Goal: Check status: Check status

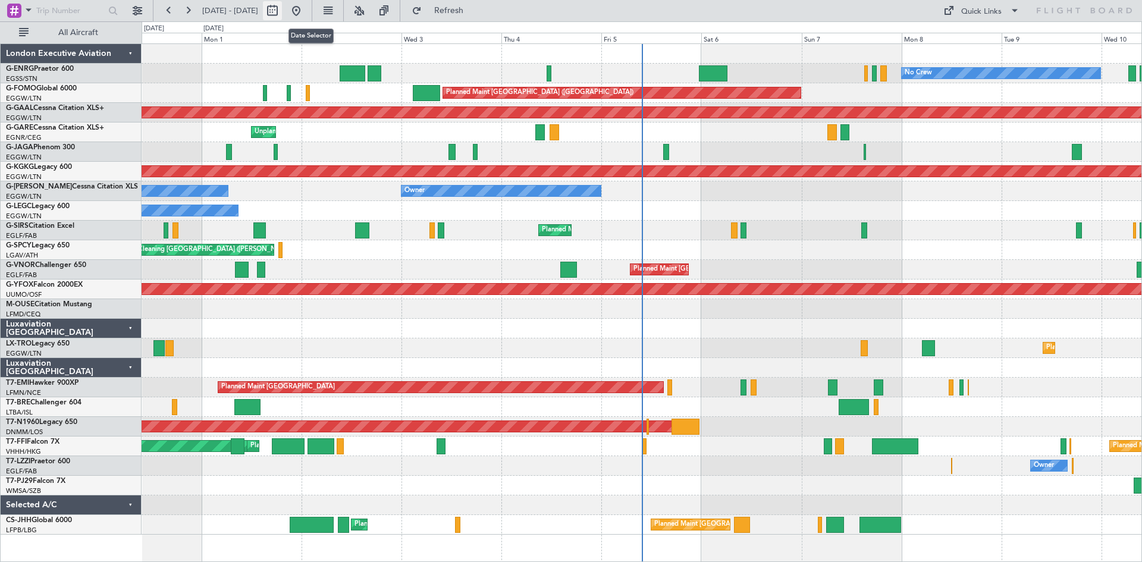
click at [282, 14] on button at bounding box center [272, 10] width 19 height 19
select select "8"
select select "2025"
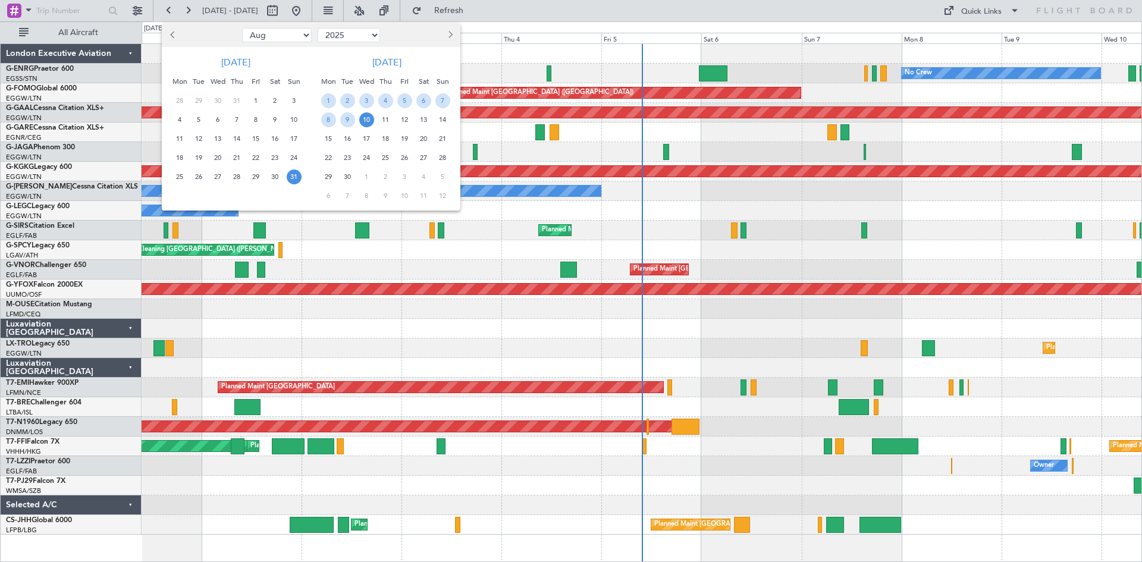
click at [336, 98] on div "1" at bounding box center [328, 100] width 19 height 19
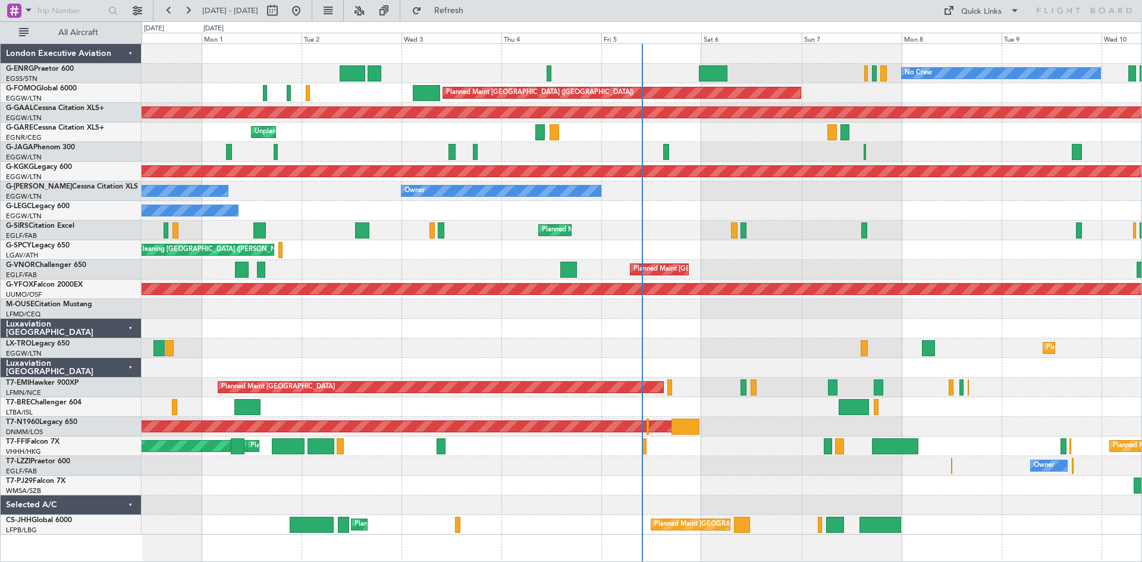
select select "9"
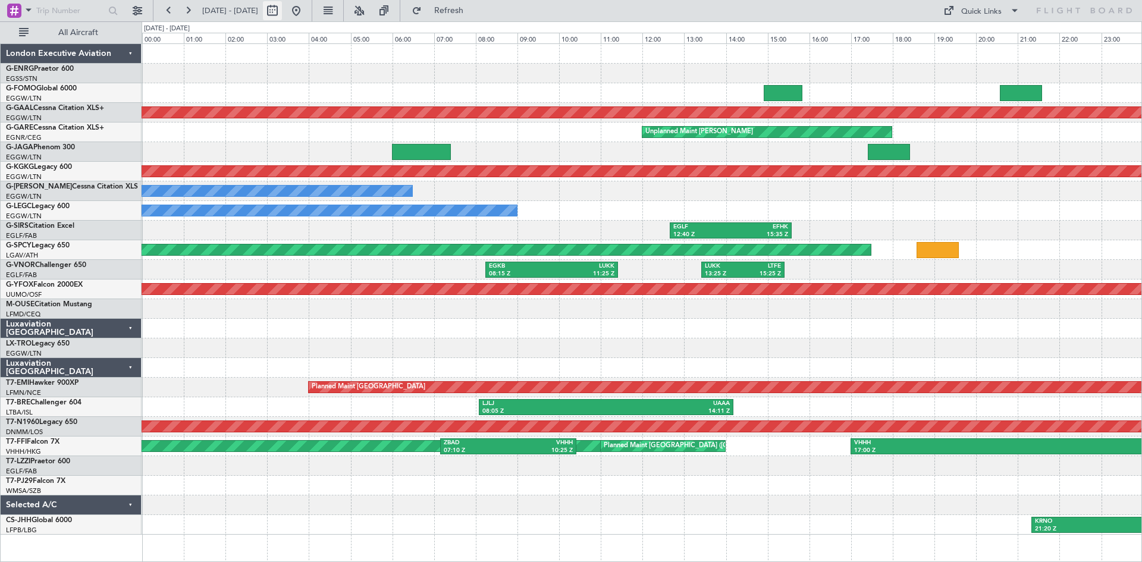
click at [282, 8] on button at bounding box center [272, 10] width 19 height 19
select select "9"
select select "2025"
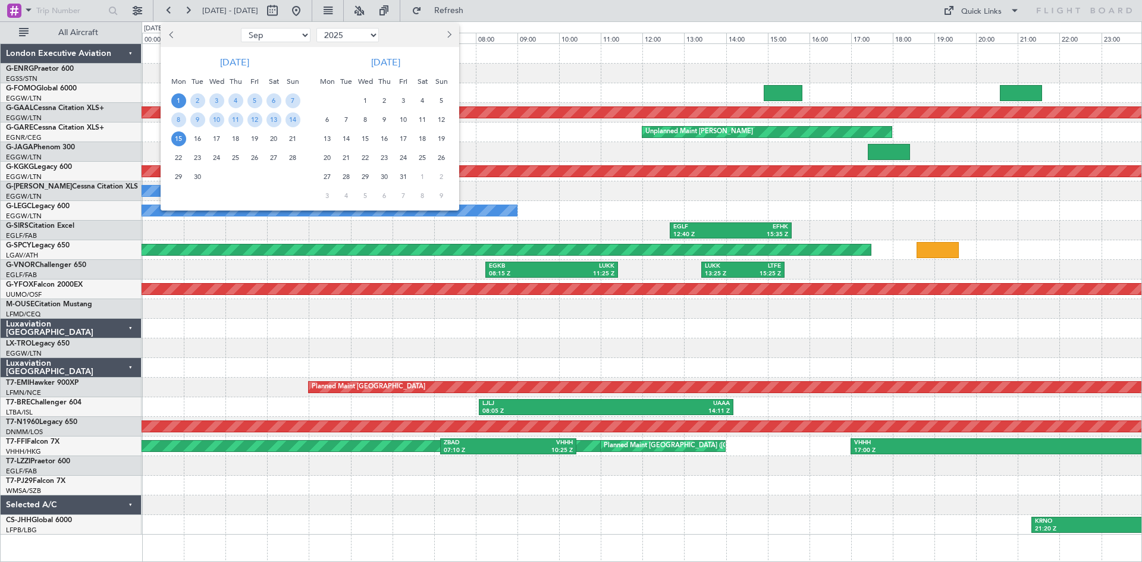
click at [181, 139] on span "15" at bounding box center [178, 138] width 15 height 15
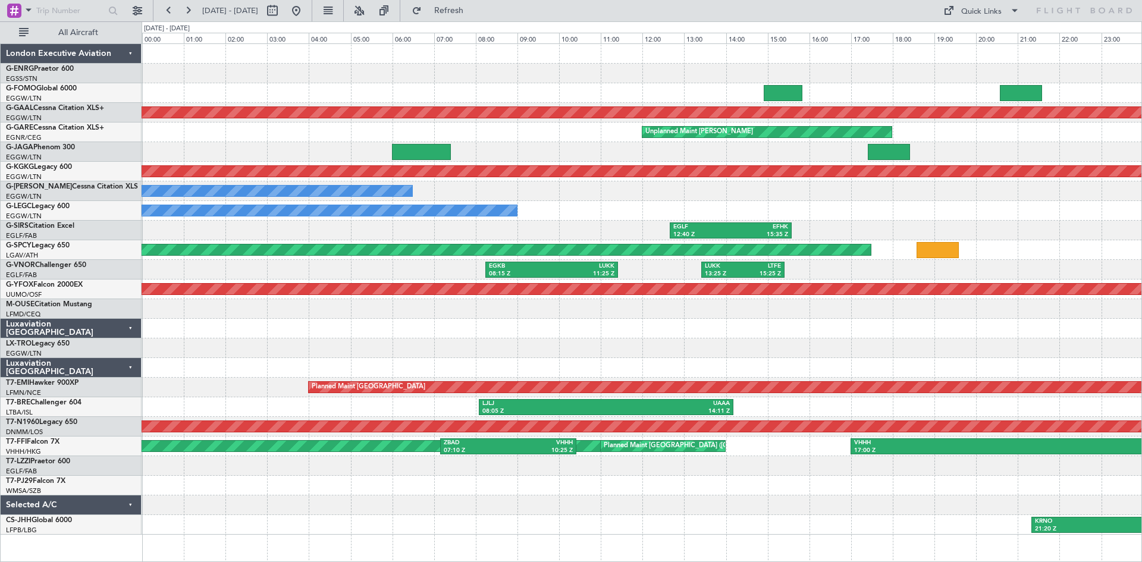
click at [181, 139] on span "15" at bounding box center [178, 138] width 15 height 15
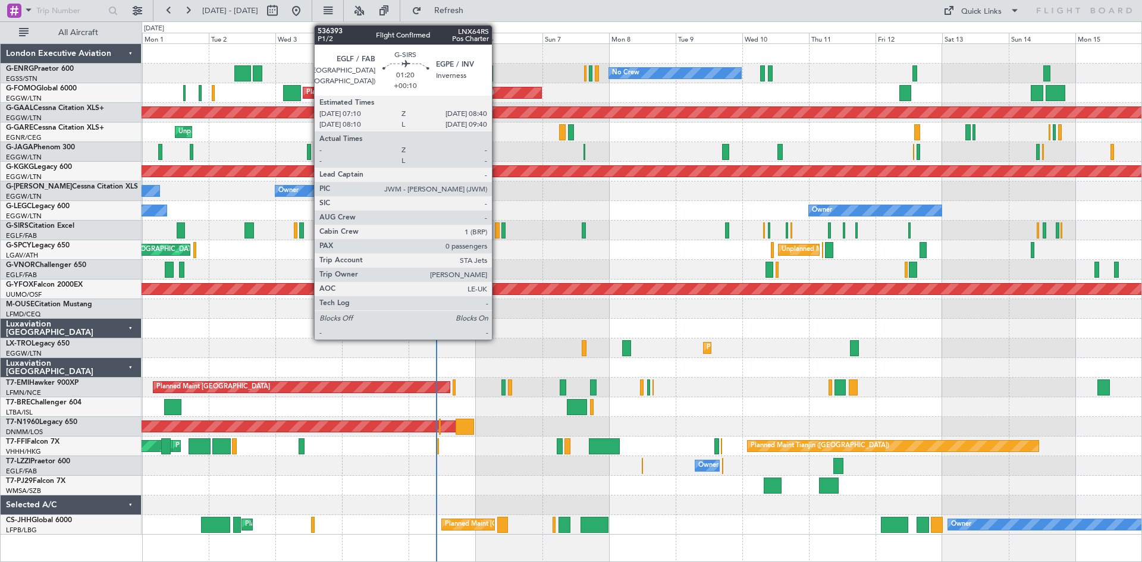
click at [497, 228] on div at bounding box center [497, 230] width 5 height 16
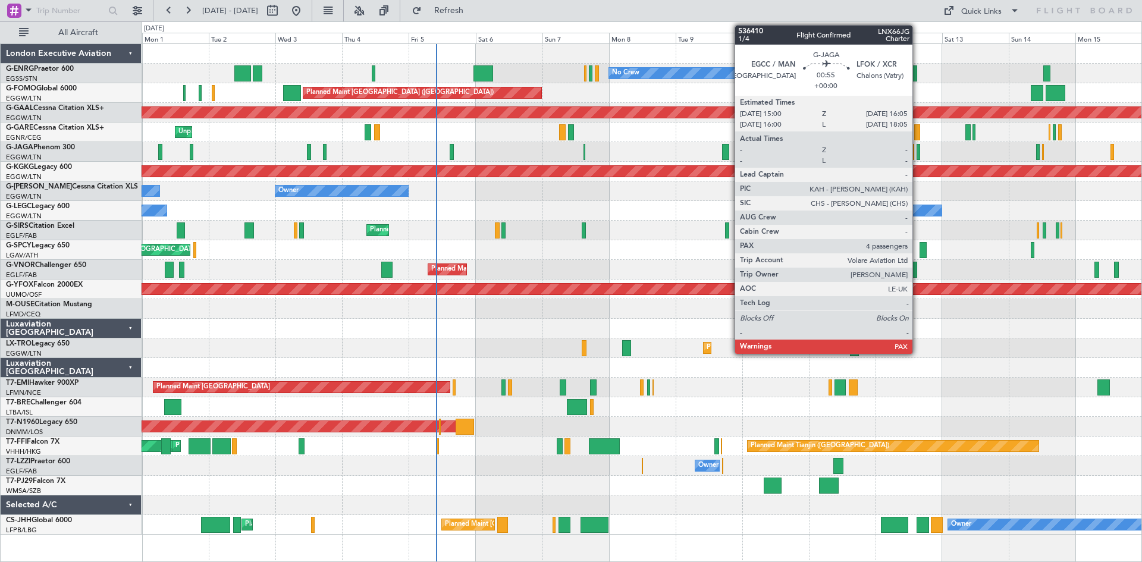
click at [918, 153] on div at bounding box center [919, 152] width 4 height 16
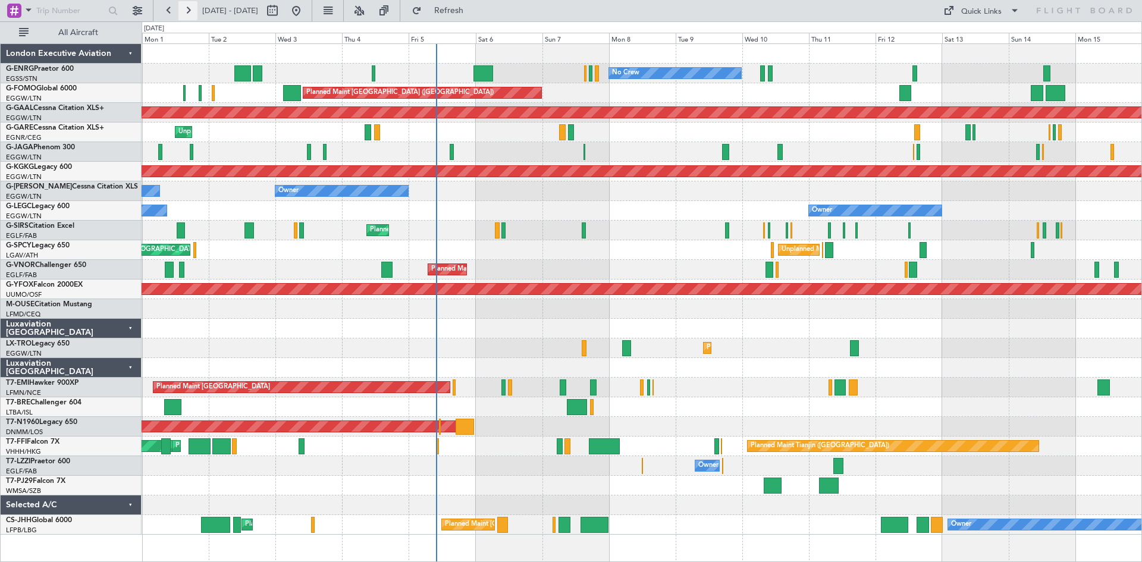
click at [185, 10] on button at bounding box center [187, 10] width 19 height 19
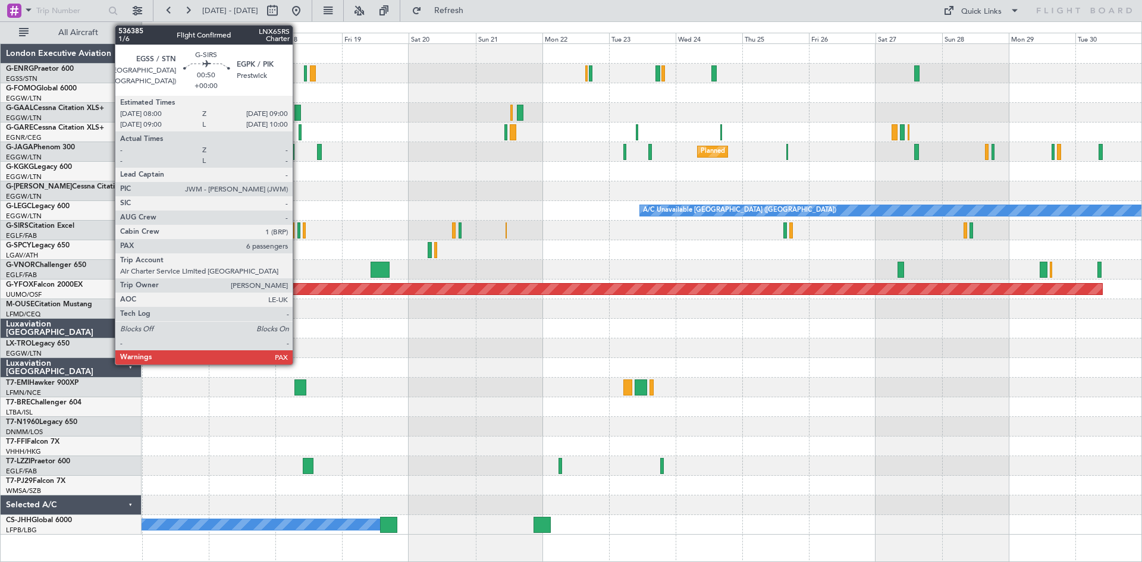
click at [298, 231] on div at bounding box center [298, 230] width 3 height 16
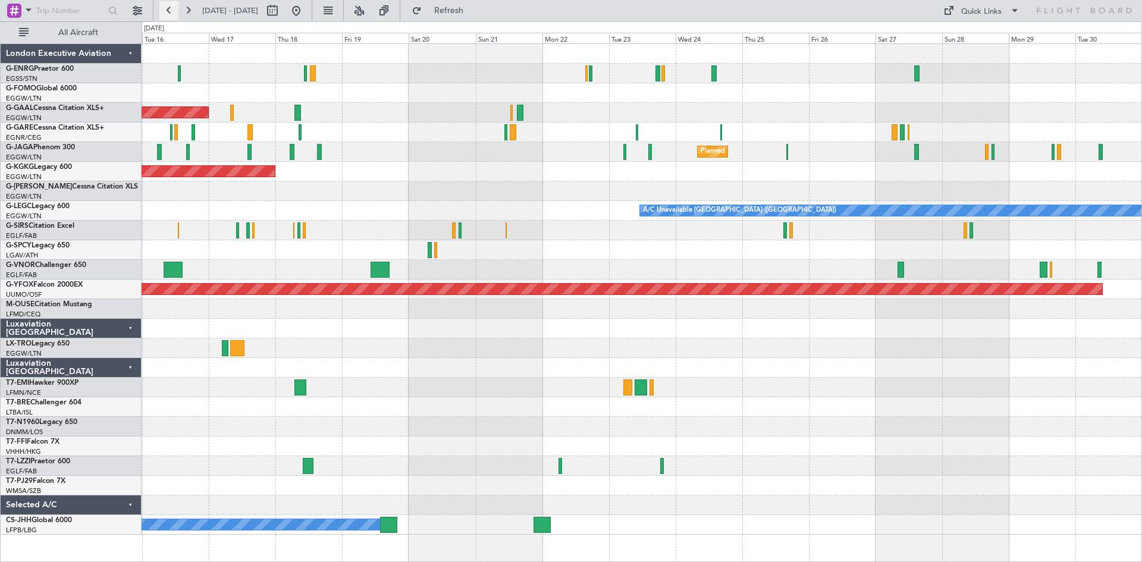
click at [169, 7] on button at bounding box center [168, 10] width 19 height 19
